Goal: Navigation & Orientation: Find specific page/section

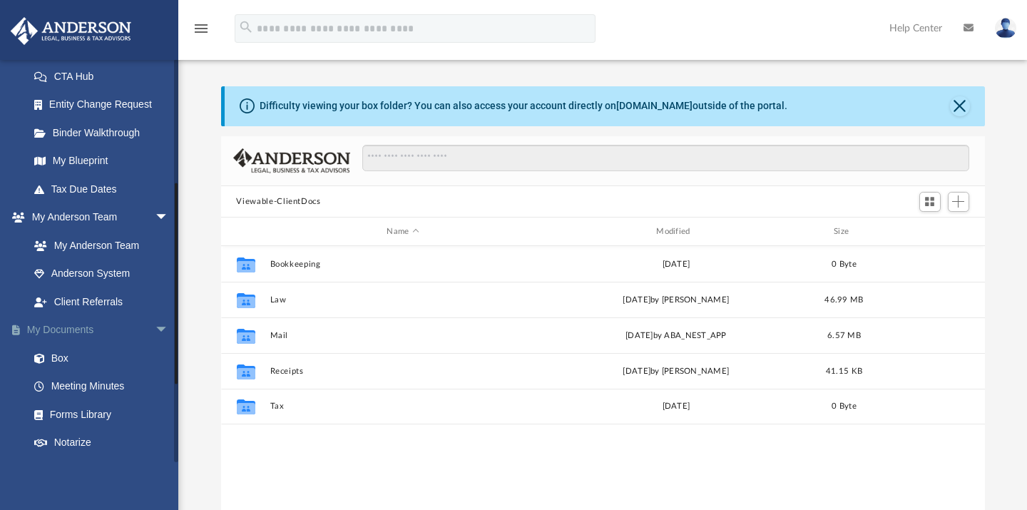
scroll to position [247, 0]
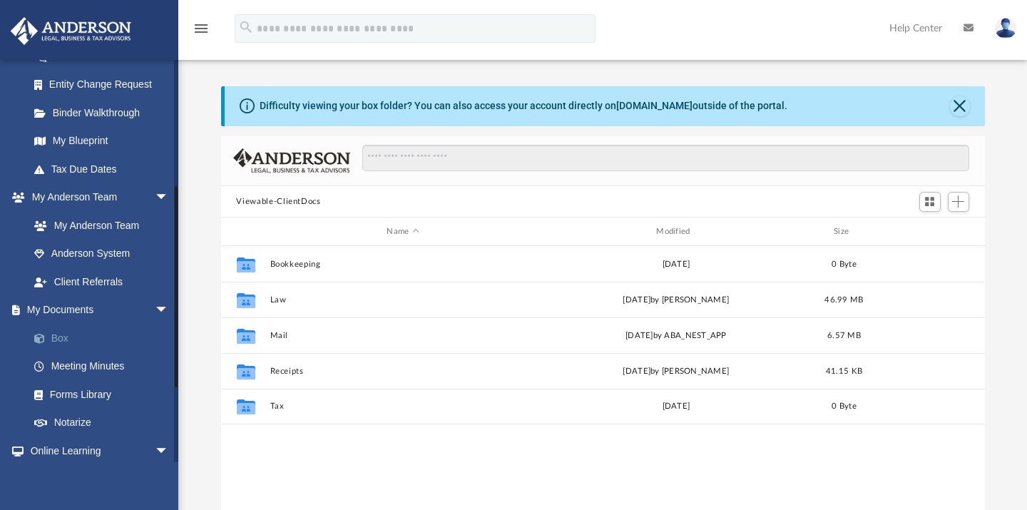
click at [59, 332] on link "Box" at bounding box center [105, 338] width 171 height 29
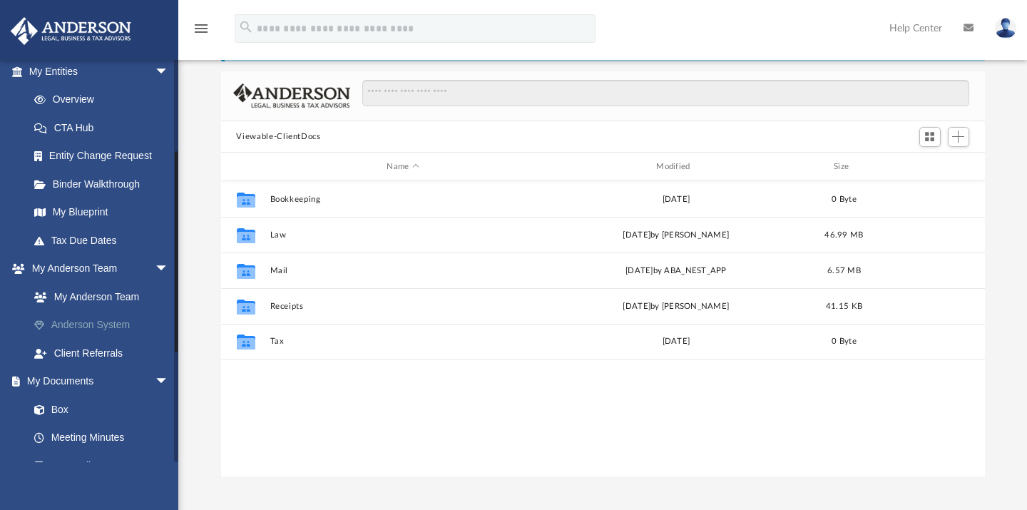
scroll to position [173, 0]
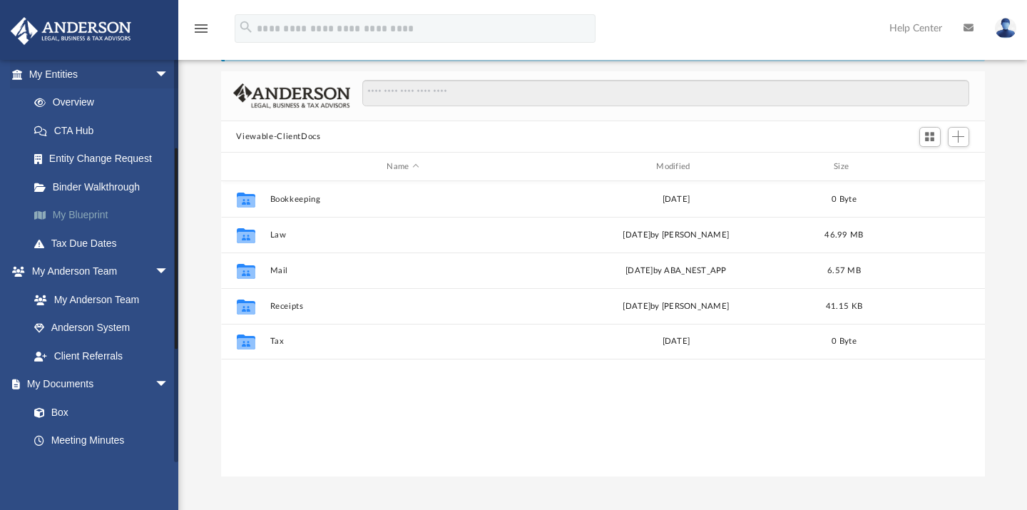
click at [87, 207] on link "My Blueprint" at bounding box center [105, 215] width 171 height 29
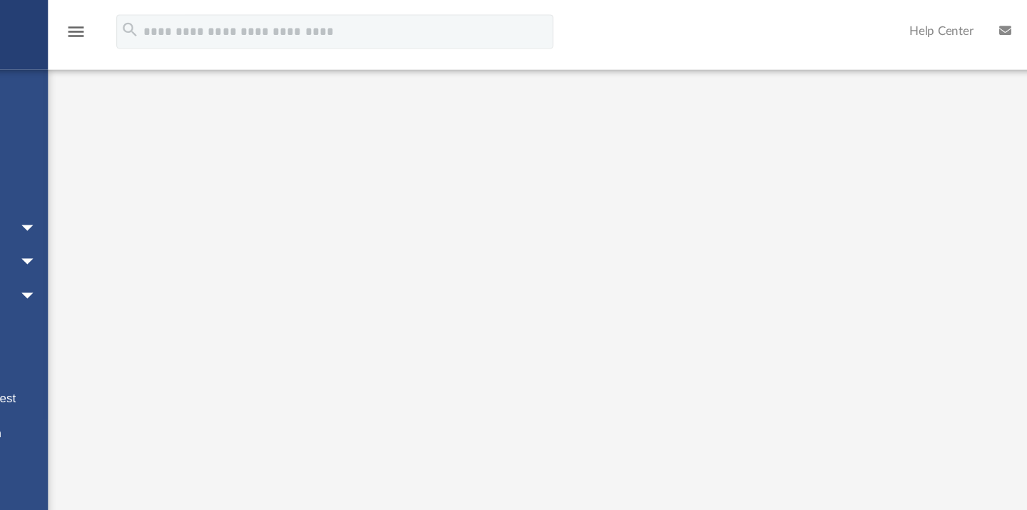
scroll to position [19, 0]
